Goal: Task Accomplishment & Management: Use online tool/utility

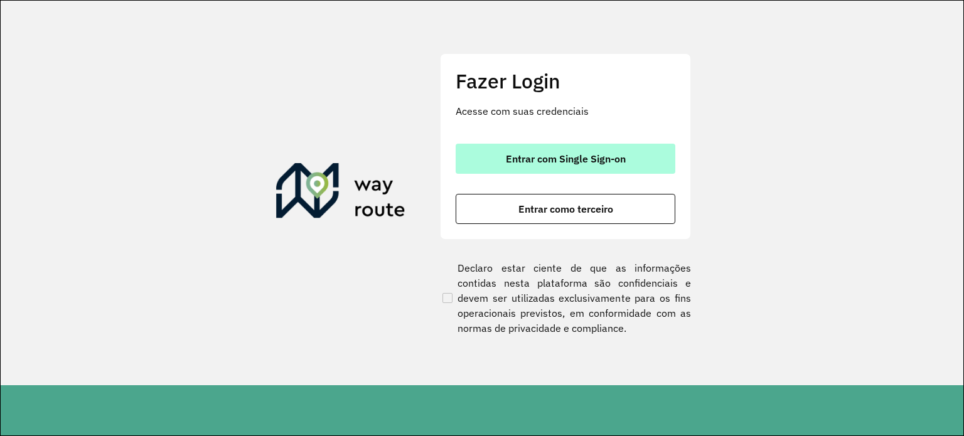
click at [595, 165] on button "Entrar com Single Sign-on" at bounding box center [565, 159] width 220 height 30
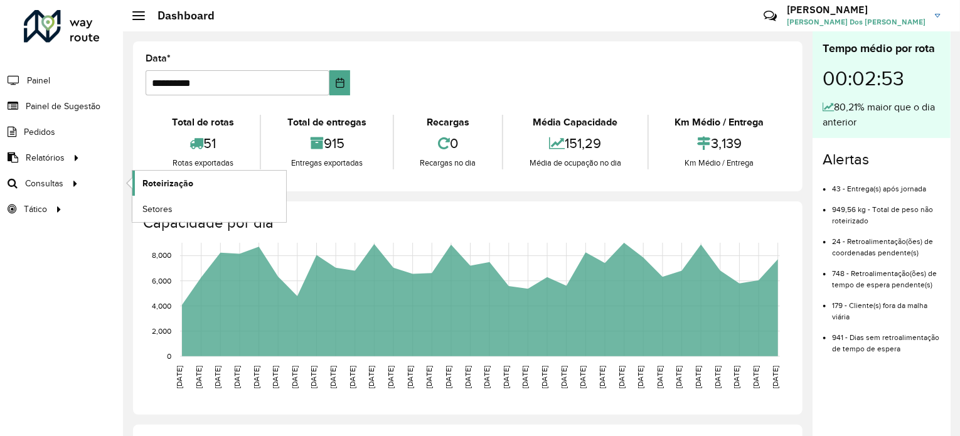
click at [162, 177] on span "Roteirização" at bounding box center [167, 183] width 51 height 13
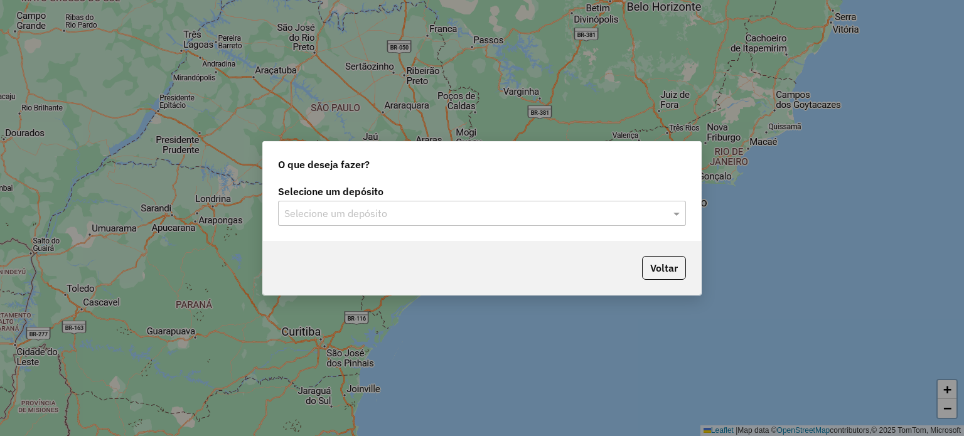
click at [524, 219] on input "text" at bounding box center [469, 213] width 370 height 15
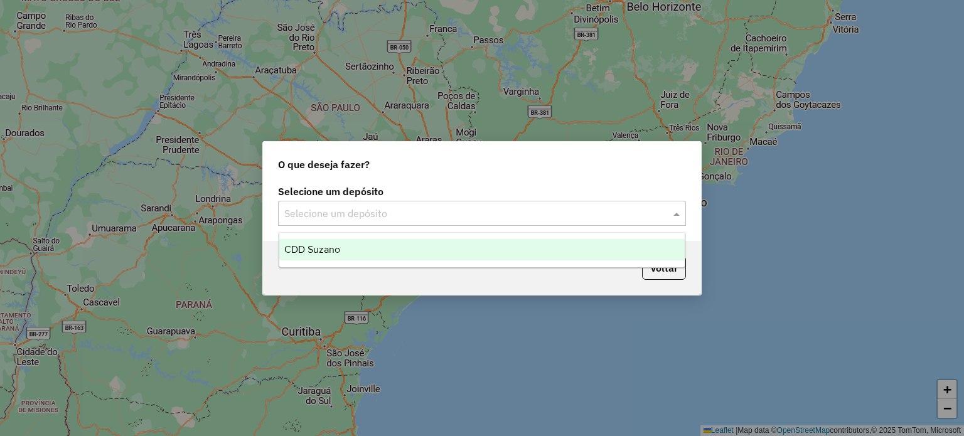
click at [376, 248] on div "CDD Suzano" at bounding box center [482, 249] width 406 height 21
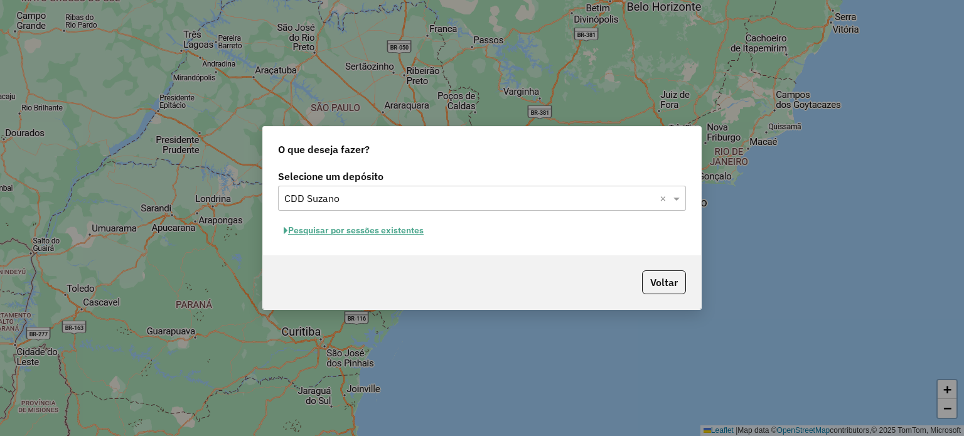
click at [380, 229] on button "Pesquisar por sessões existentes" at bounding box center [353, 230] width 151 height 19
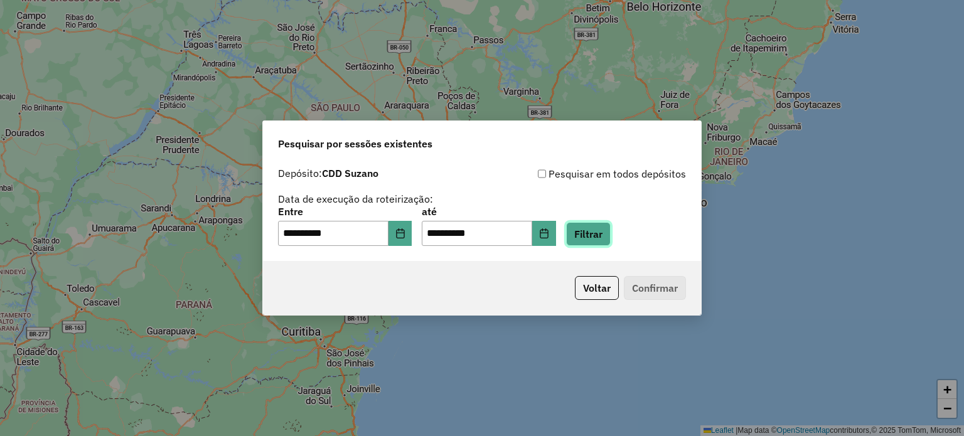
click at [602, 232] on button "Filtrar" at bounding box center [588, 234] width 45 height 24
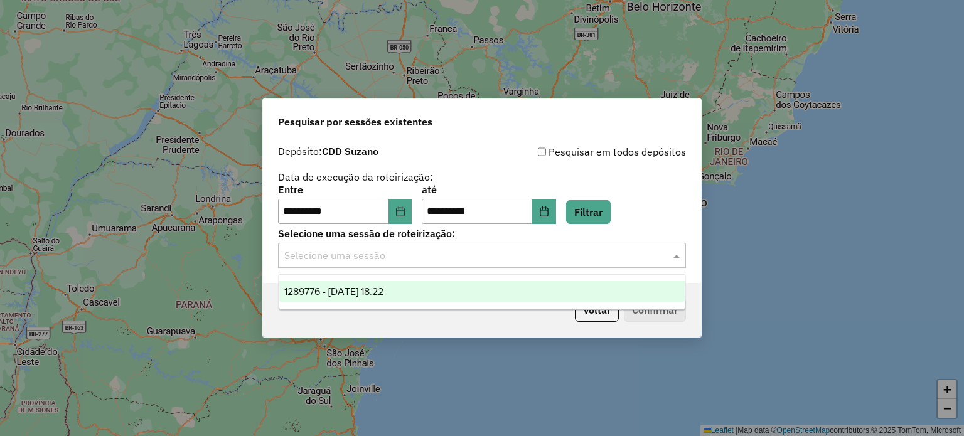
click at [572, 255] on input "text" at bounding box center [469, 255] width 370 height 15
click at [389, 297] on div "1289776 - 07/10/2025 18:22" at bounding box center [482, 291] width 406 height 21
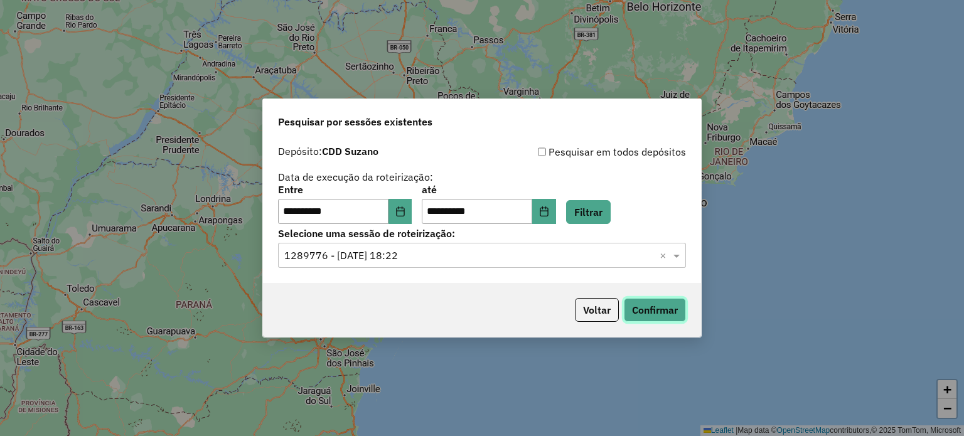
click at [672, 306] on button "Confirmar" at bounding box center [655, 310] width 62 height 24
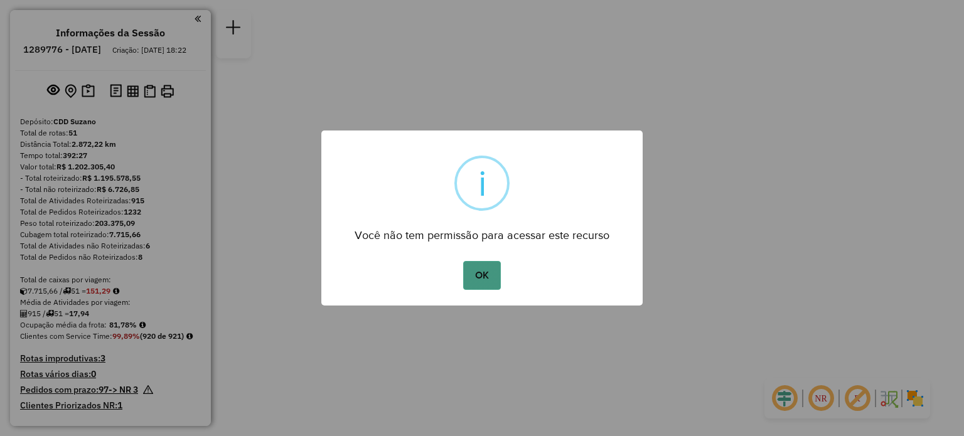
click at [484, 270] on button "OK" at bounding box center [481, 275] width 37 height 29
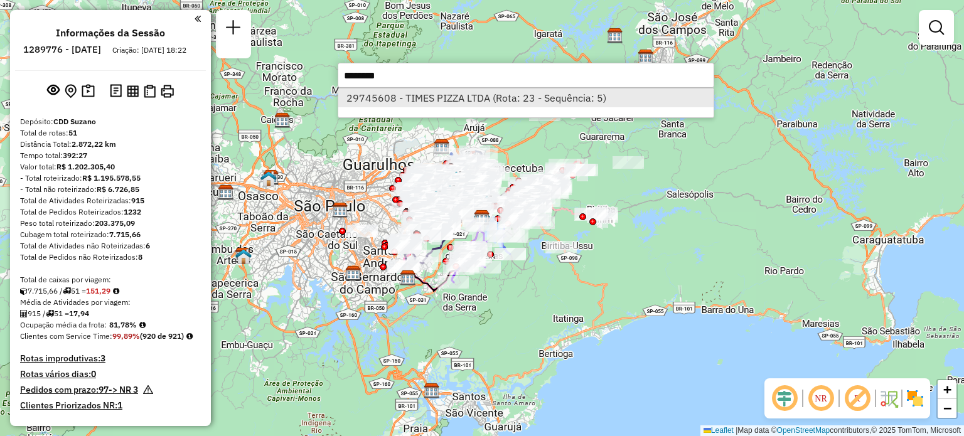
type input "********"
click at [379, 102] on li "29745608 - TIMES PIZZA LTDA (Rota: 23 - Sequência: 5)" at bounding box center [525, 97] width 375 height 19
select select "**********"
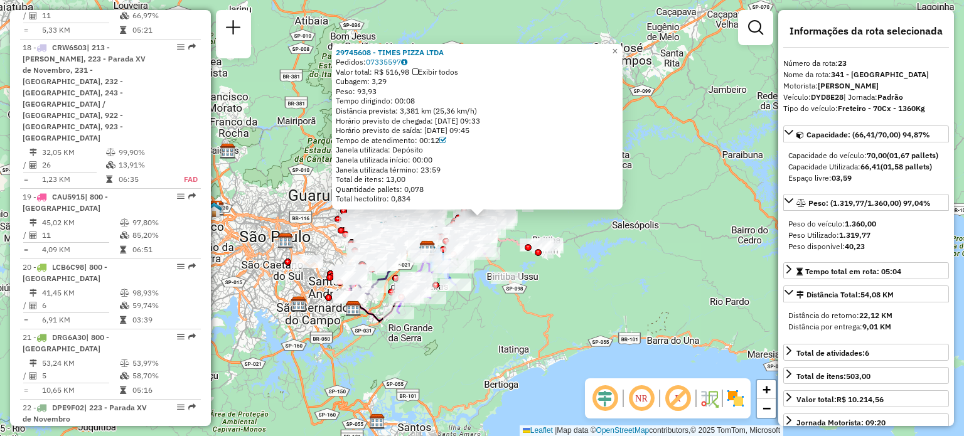
scroll to position [2423, 0]
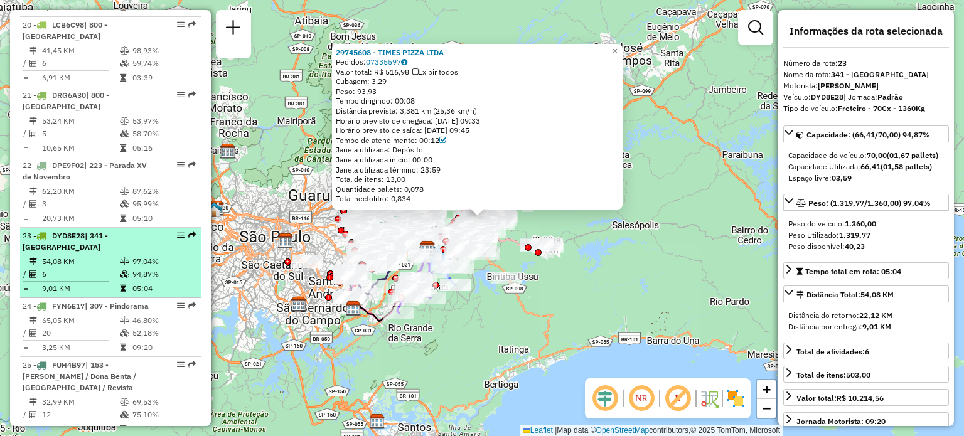
click at [177, 231] on em at bounding box center [181, 235] width 8 height 8
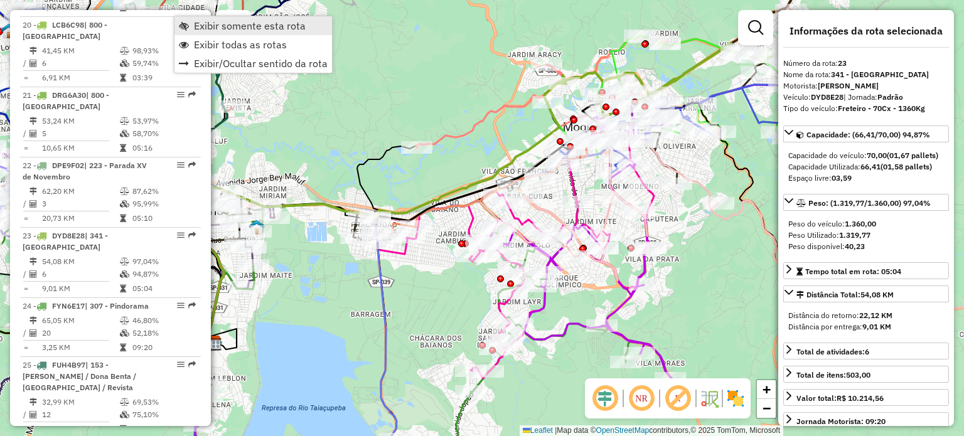
click at [215, 31] on span "Exibir somente esta rota" at bounding box center [250, 26] width 112 height 10
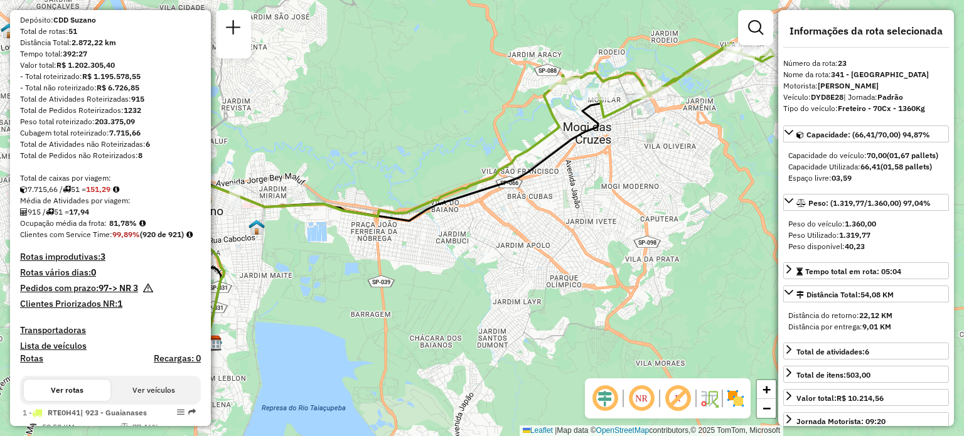
scroll to position [0, 0]
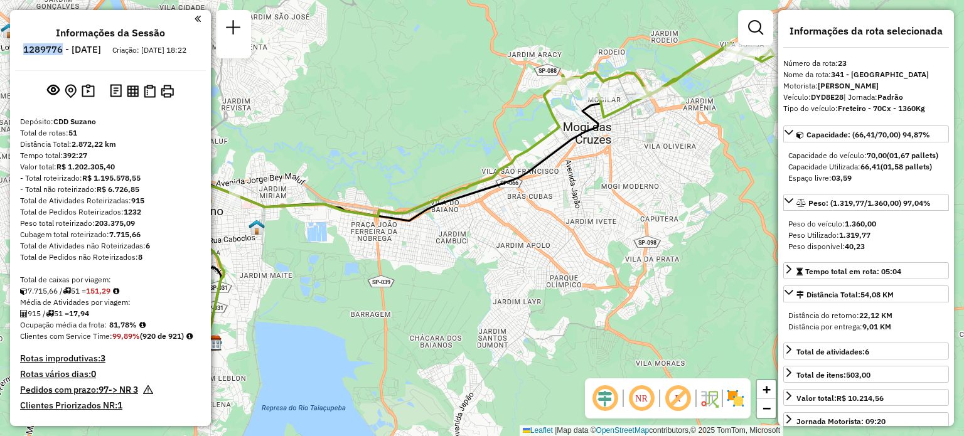
copy h6 "1289776"
drag, startPoint x: 55, startPoint y: 49, endPoint x: 98, endPoint y: 53, distance: 42.8
click at [98, 53] on li "1289776 - [DATE]" at bounding box center [62, 52] width 84 height 16
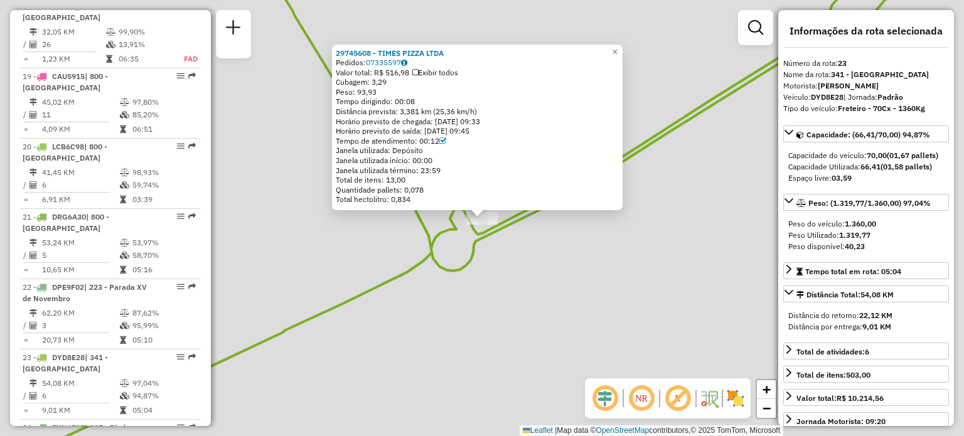
scroll to position [2423, 0]
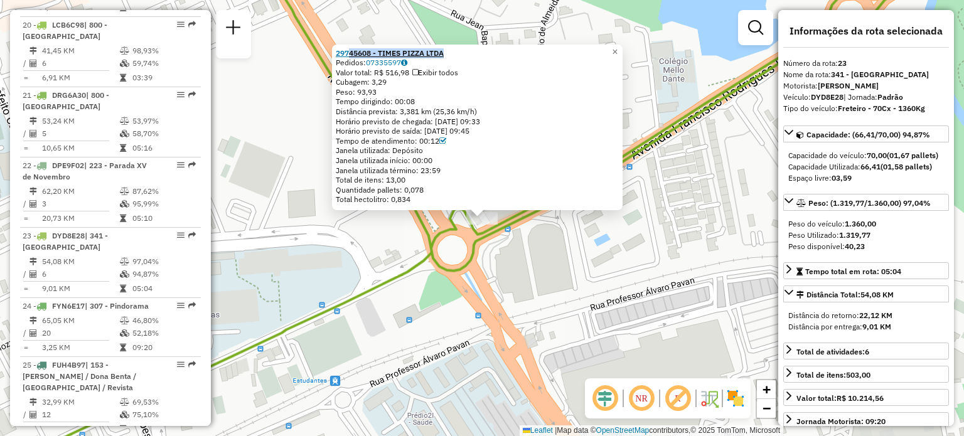
copy strong "45608 - TIMES PIZZA LTDA"
drag, startPoint x: 466, startPoint y: 55, endPoint x: 354, endPoint y: 54, distance: 112.3
click at [354, 54] on div "29745608 - TIMES PIZZA LTDA" at bounding box center [477, 53] width 283 height 10
